Goal: Check status: Check status

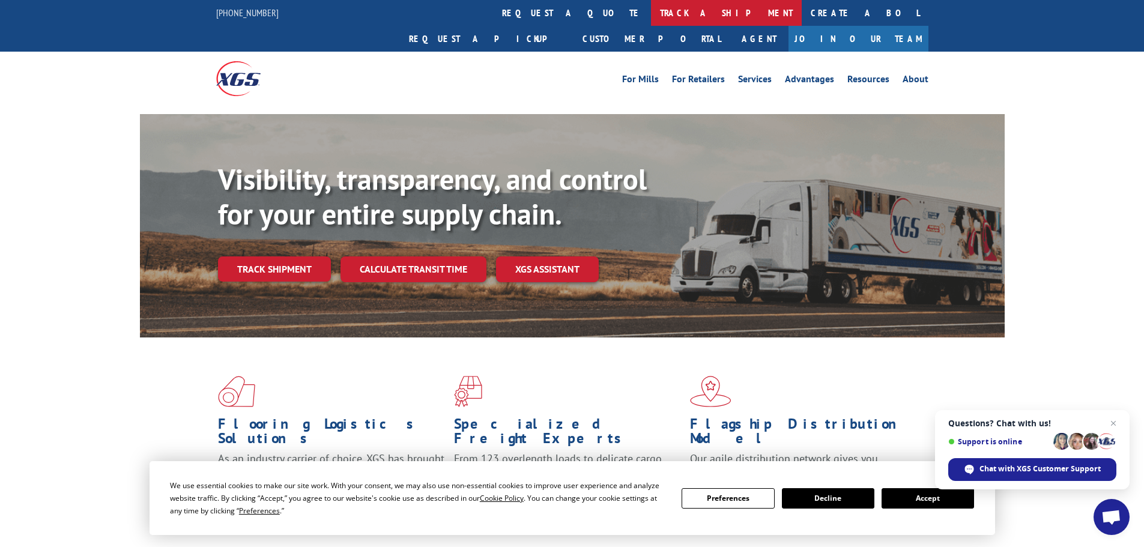
click at [651, 10] on link "track a shipment" at bounding box center [726, 13] width 151 height 26
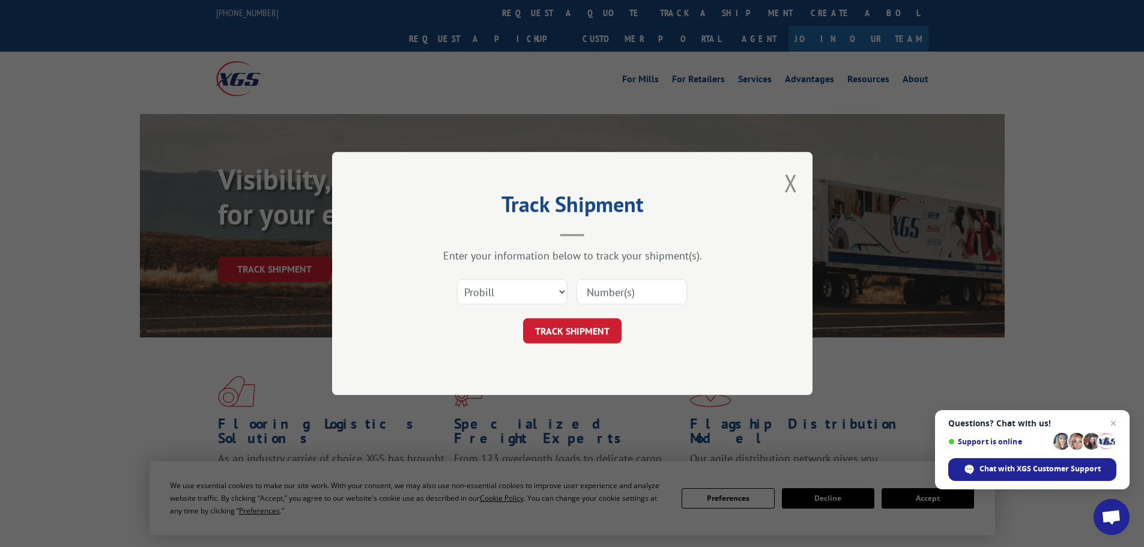
click at [521, 279] on div "Select category... Probill BOL PO" at bounding box center [512, 292] width 109 height 28
click at [507, 292] on select "Select category... Probill BOL PO" at bounding box center [512, 291] width 110 height 25
select select "po"
click at [457, 279] on select "Select category... Probill BOL PO" at bounding box center [512, 291] width 110 height 25
click at [633, 288] on input at bounding box center [631, 291] width 110 height 25
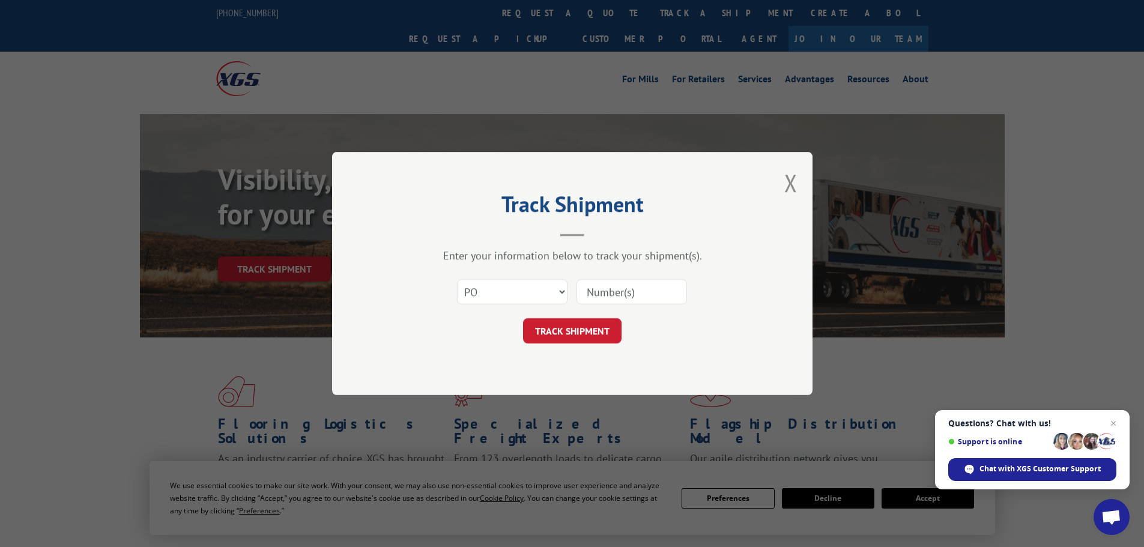
paste input "PO #72541547"
drag, startPoint x: 609, startPoint y: 289, endPoint x: 584, endPoint y: 263, distance: 35.7
click at [576, 287] on input "PO #72541547" at bounding box center [631, 291] width 110 height 25
type input "72541547"
click at [523, 318] on button "TRACK SHIPMENT" at bounding box center [572, 330] width 98 height 25
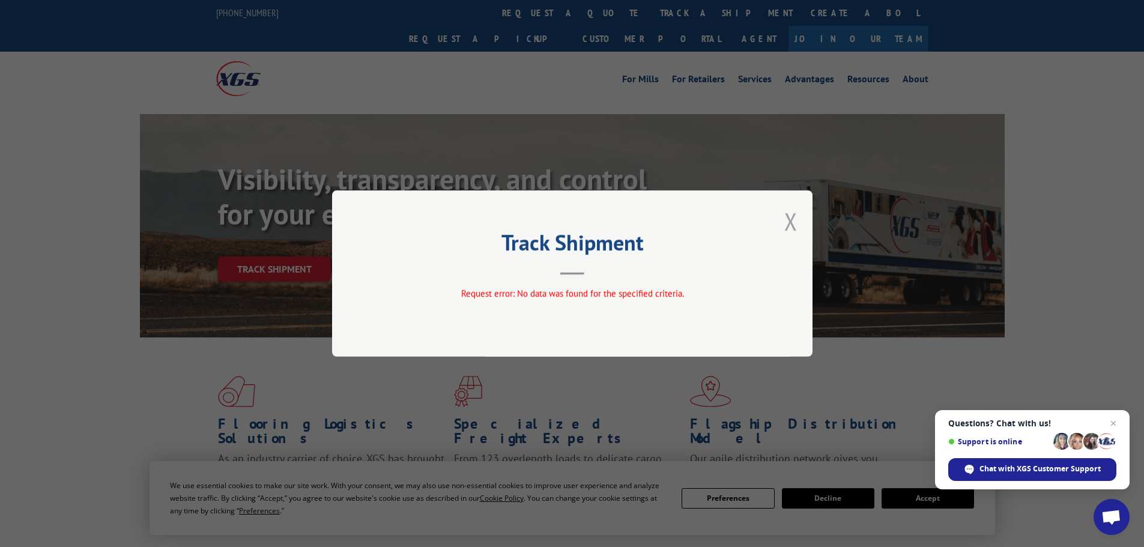
click at [793, 223] on button "Close modal" at bounding box center [790, 221] width 13 height 32
